Goal: Task Accomplishment & Management: Use online tool/utility

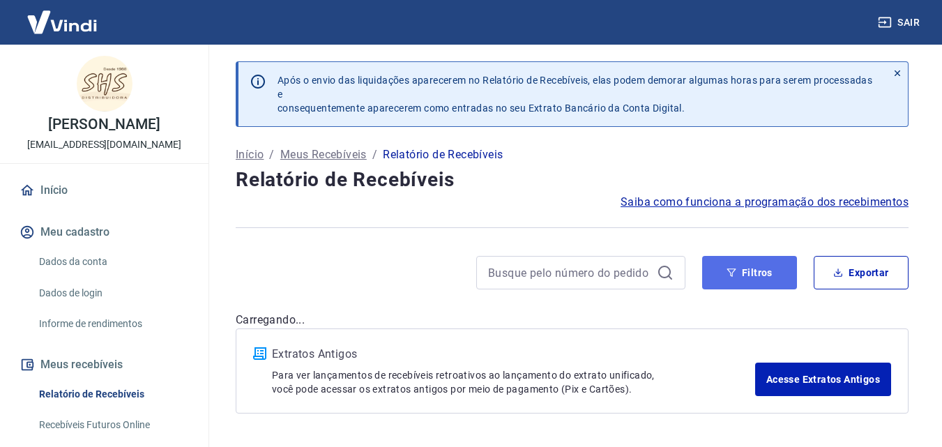
click at [758, 280] on button "Filtros" at bounding box center [749, 272] width 95 height 33
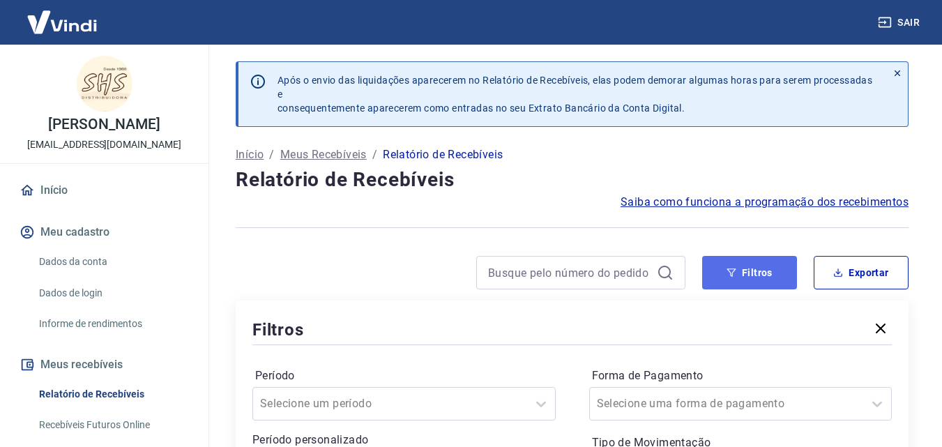
scroll to position [56, 0]
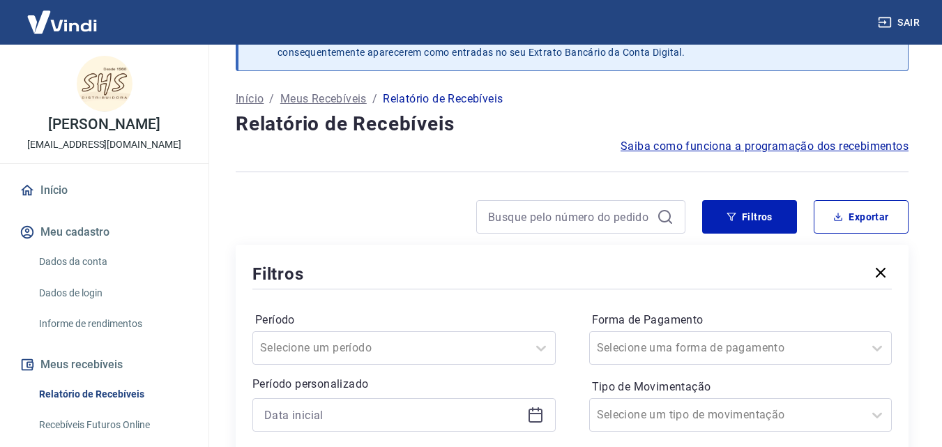
click at [544, 398] on div at bounding box center [403, 414] width 303 height 33
click at [537, 413] on icon at bounding box center [536, 413] width 14 height 1
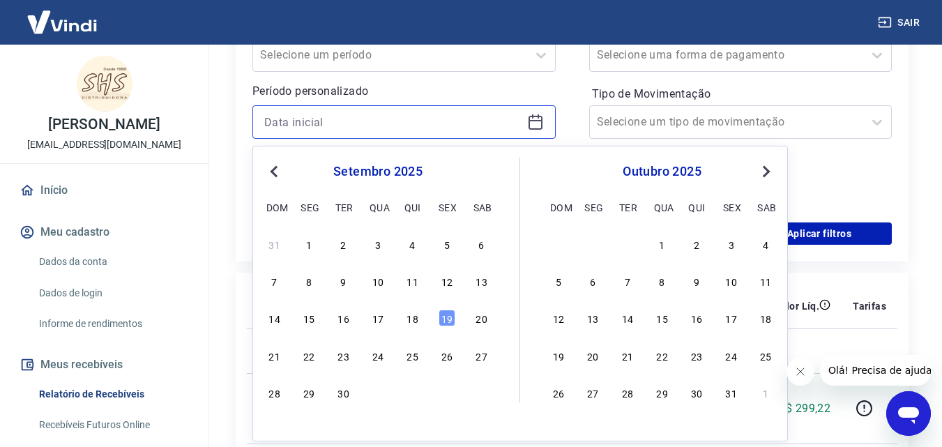
scroll to position [0, 0]
click at [420, 315] on div "18" at bounding box center [413, 318] width 17 height 17
type input "[DATE]"
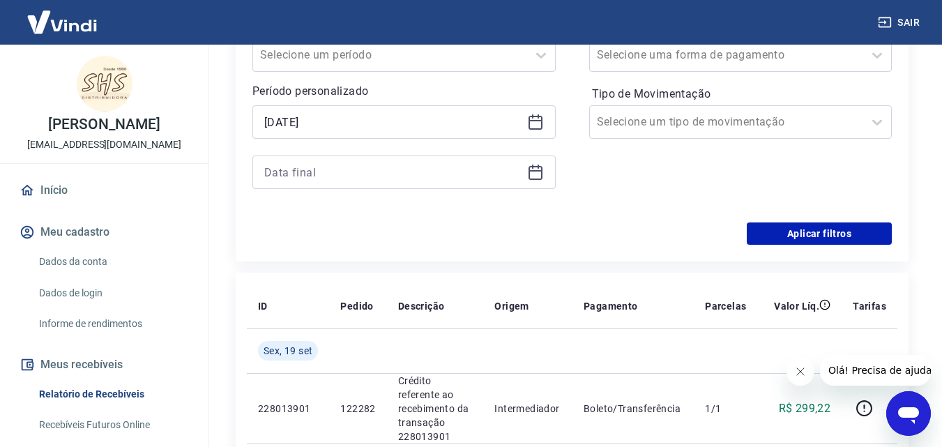
click at [537, 174] on icon at bounding box center [535, 172] width 17 height 17
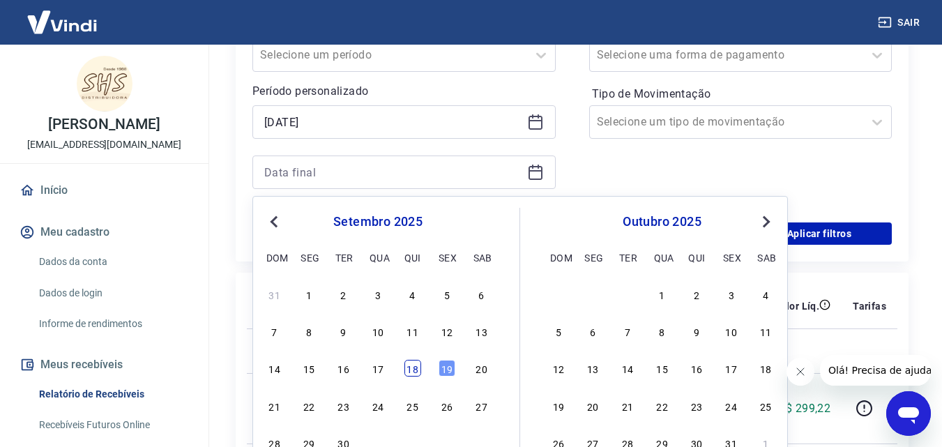
click at [408, 370] on div "18" at bounding box center [413, 368] width 17 height 17
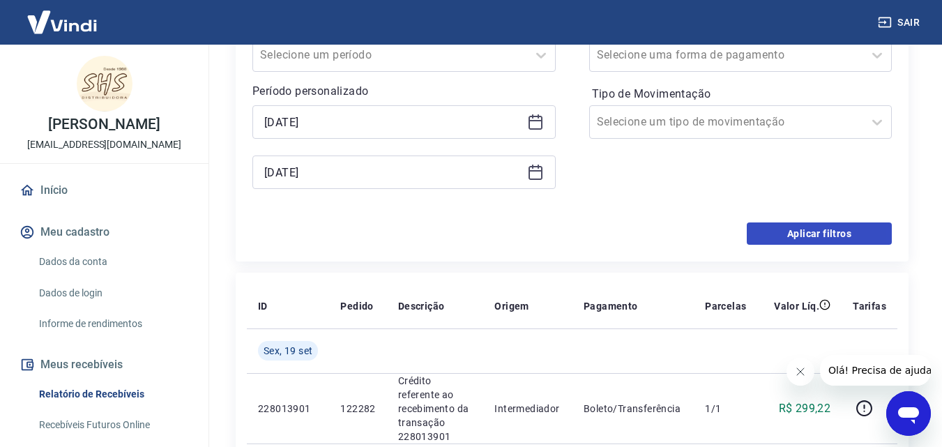
type input "[DATE]"
click at [834, 225] on button "Aplicar filtros" at bounding box center [819, 233] width 145 height 22
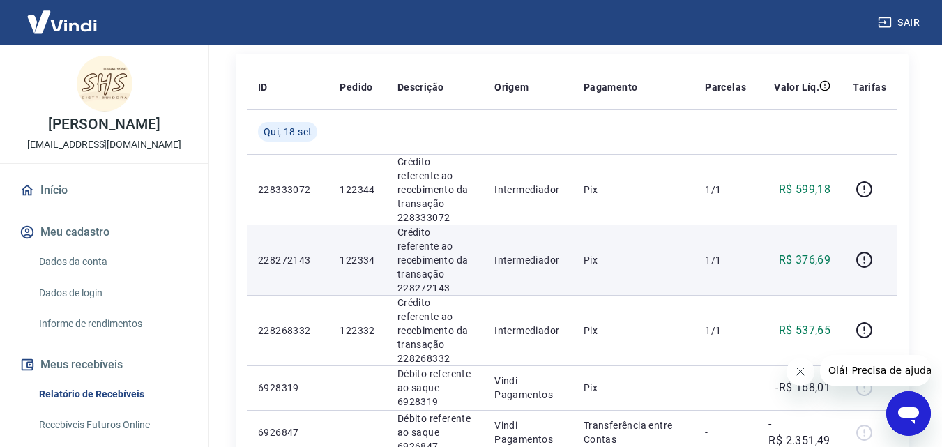
scroll to position [209, 0]
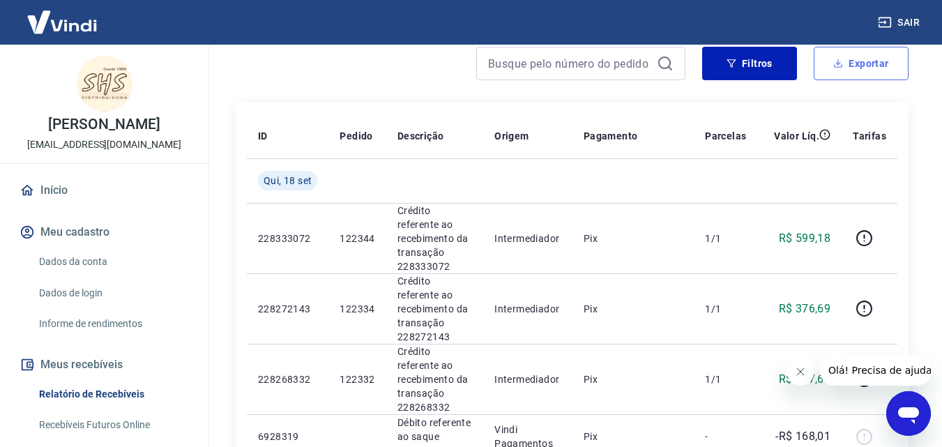
click at [868, 56] on button "Exportar" at bounding box center [861, 63] width 95 height 33
type input "[DATE]"
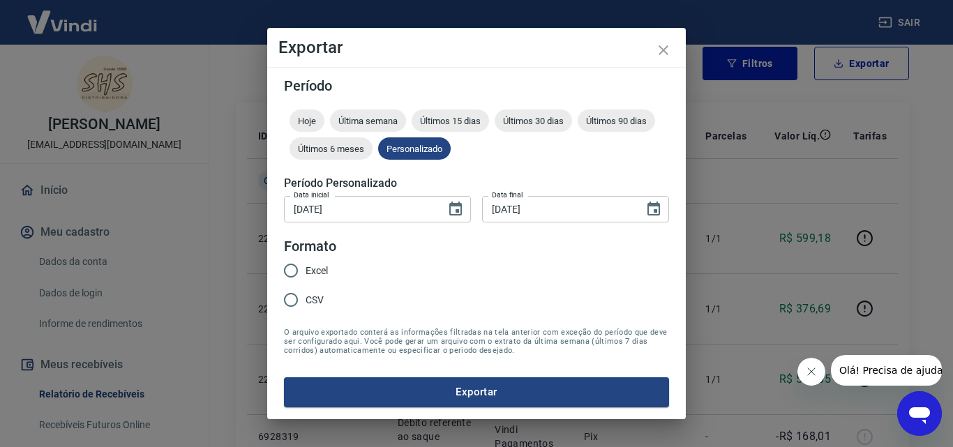
click at [309, 265] on span "Excel" at bounding box center [316, 271] width 22 height 15
click at [305, 265] on input "Excel" at bounding box center [290, 270] width 29 height 29
radio input "true"
click at [465, 391] on button "Exportar" at bounding box center [476, 391] width 385 height 29
